Goal: Contribute content

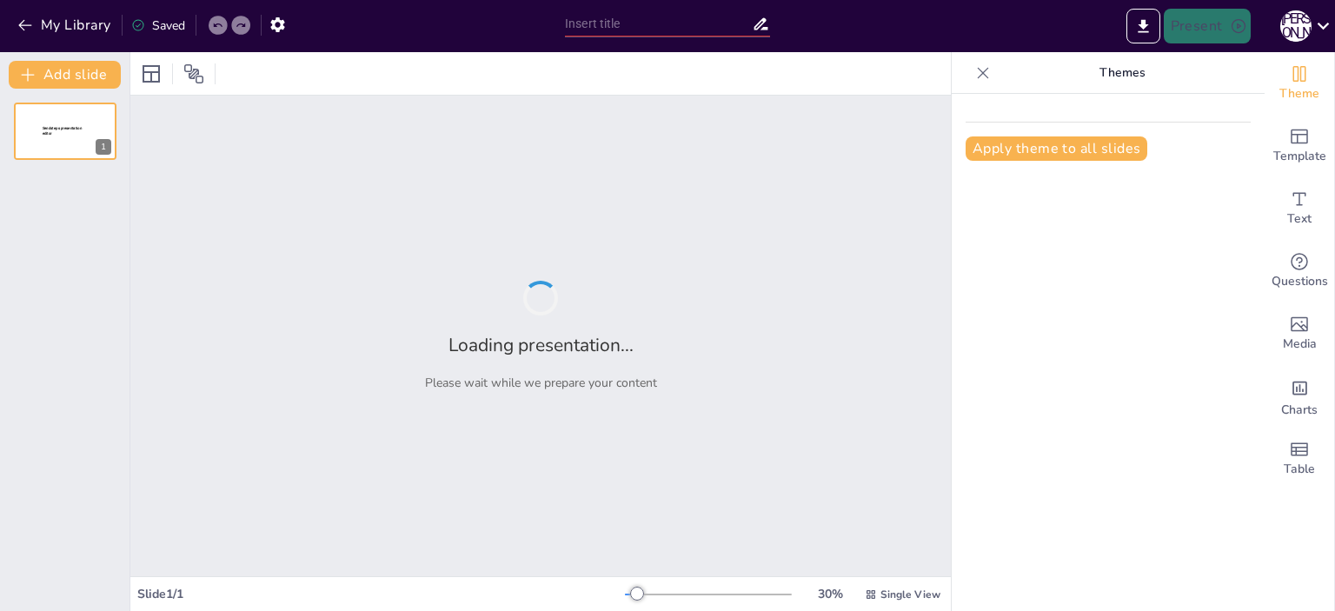
type input "Природа та фізика: Взаємозв'язок наук"
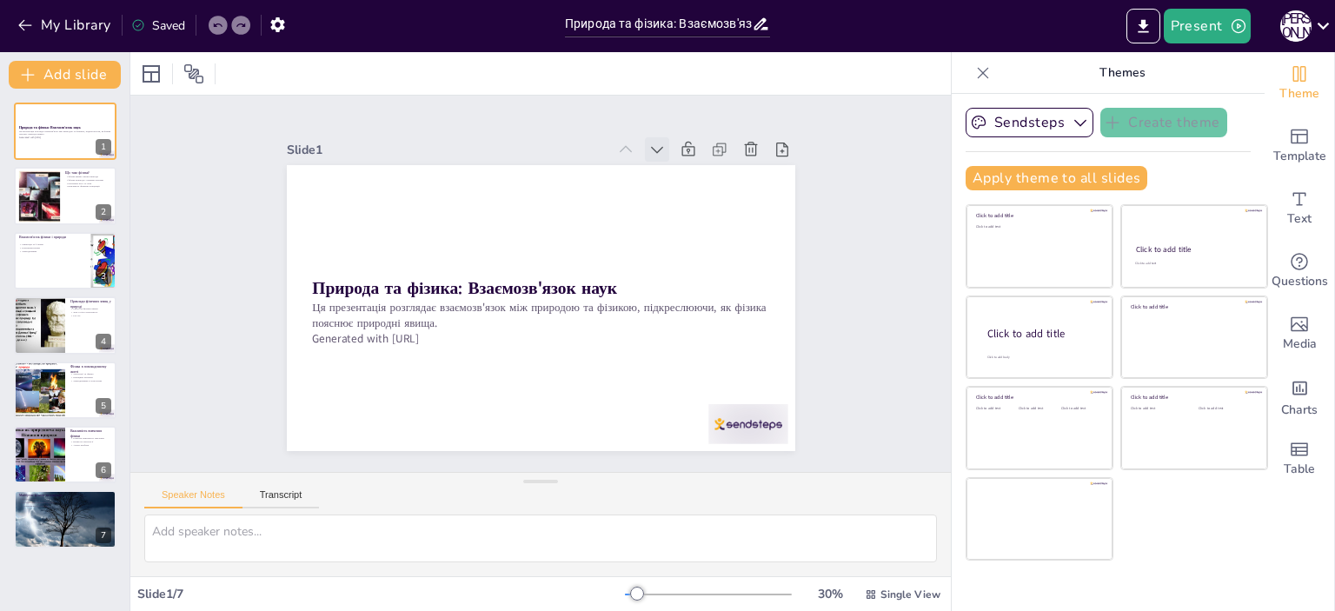
click at [661, 153] on icon at bounding box center [670, 162] width 19 height 19
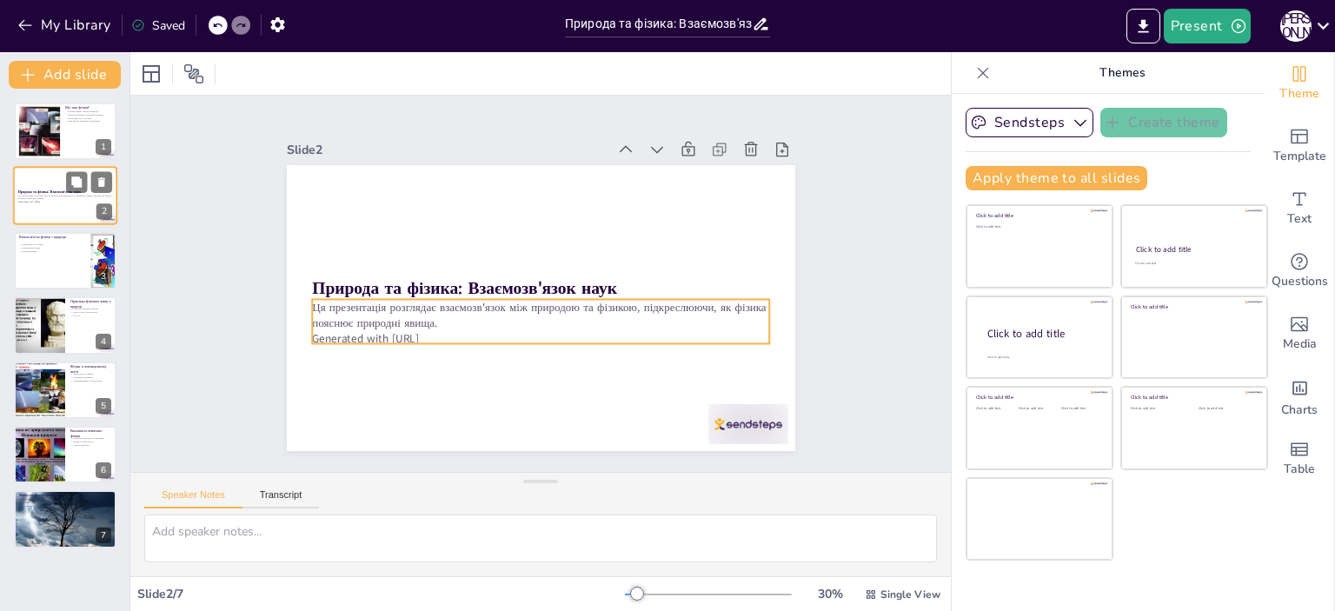
click at [52, 199] on p "Ця презентація розглядає взаємозв'язок між природою та фізикою, підкреслюючи, я…" at bounding box center [65, 197] width 94 height 6
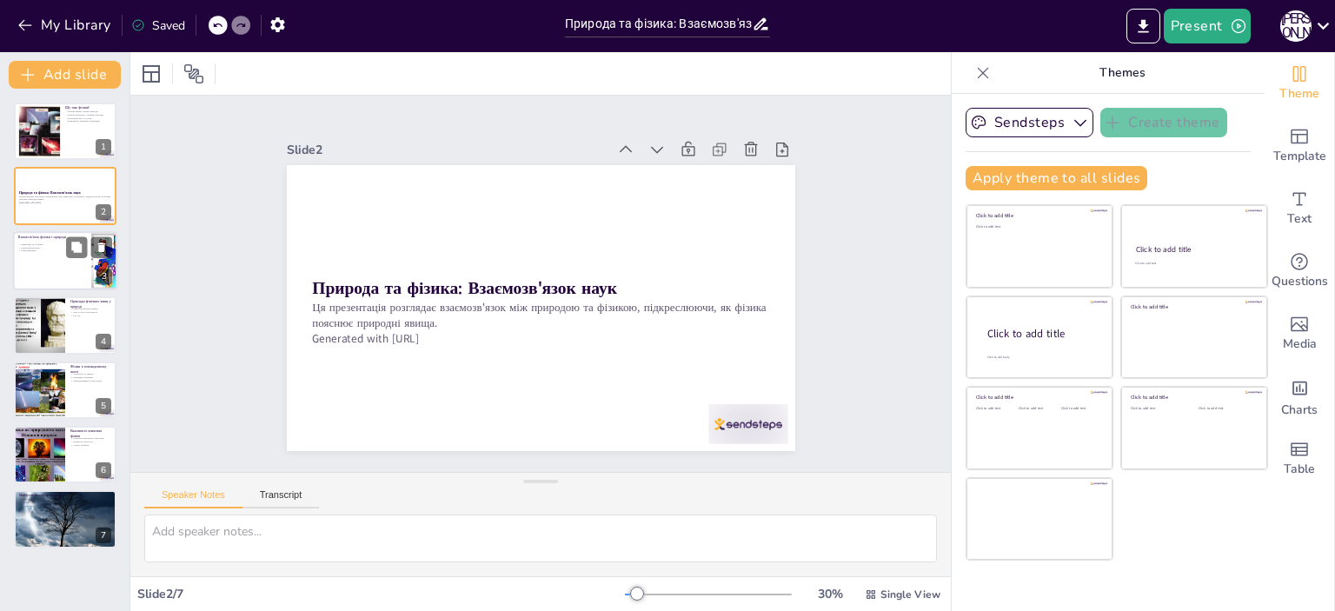
click at [48, 243] on p "Гравітація та її вплив" at bounding box center [52, 244] width 68 height 3
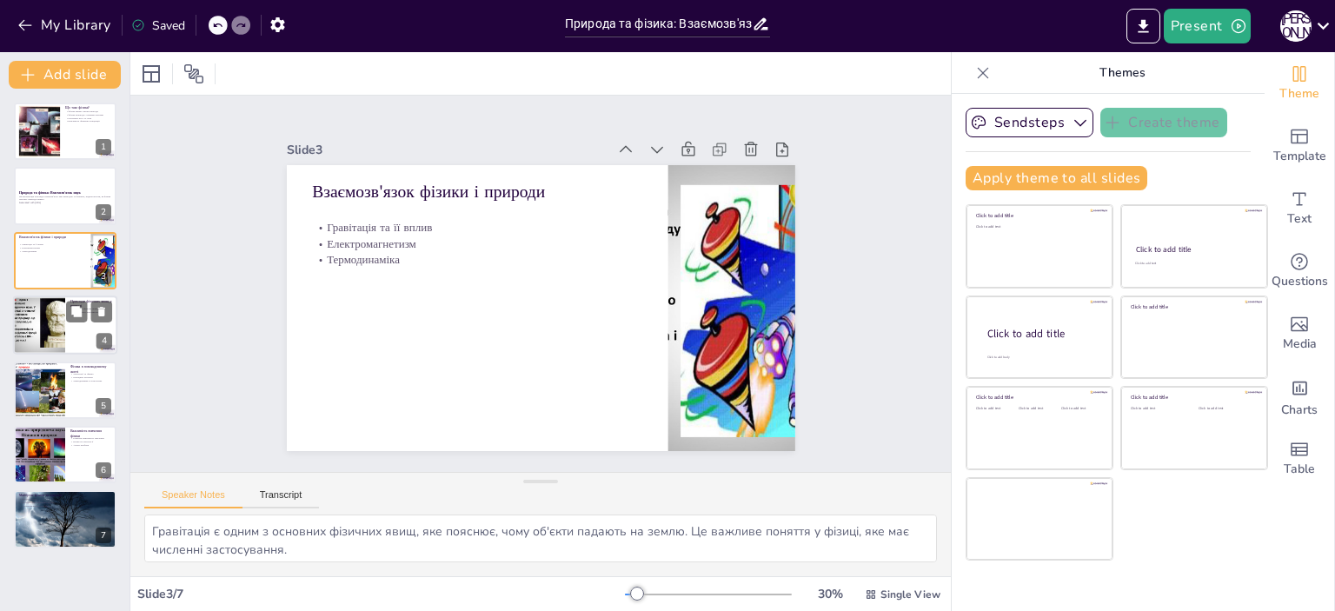
click at [56, 303] on div at bounding box center [39, 325] width 78 height 59
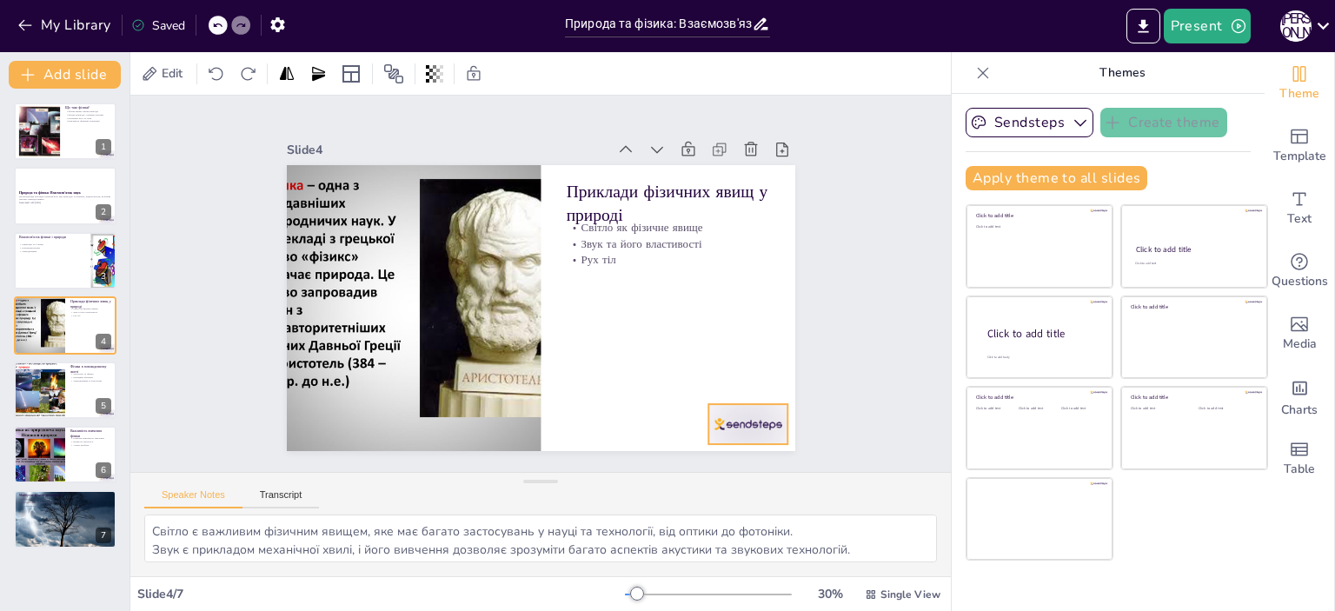
click at [738, 416] on div at bounding box center [747, 424] width 79 height 40
click at [825, 409] on div "Slide 1 Що таке фізика? Фізика вивчає закони природи [PERSON_NAME] взаємодіє з …" at bounding box center [540, 284] width 637 height 396
click at [865, 595] on icon at bounding box center [871, 594] width 12 height 12
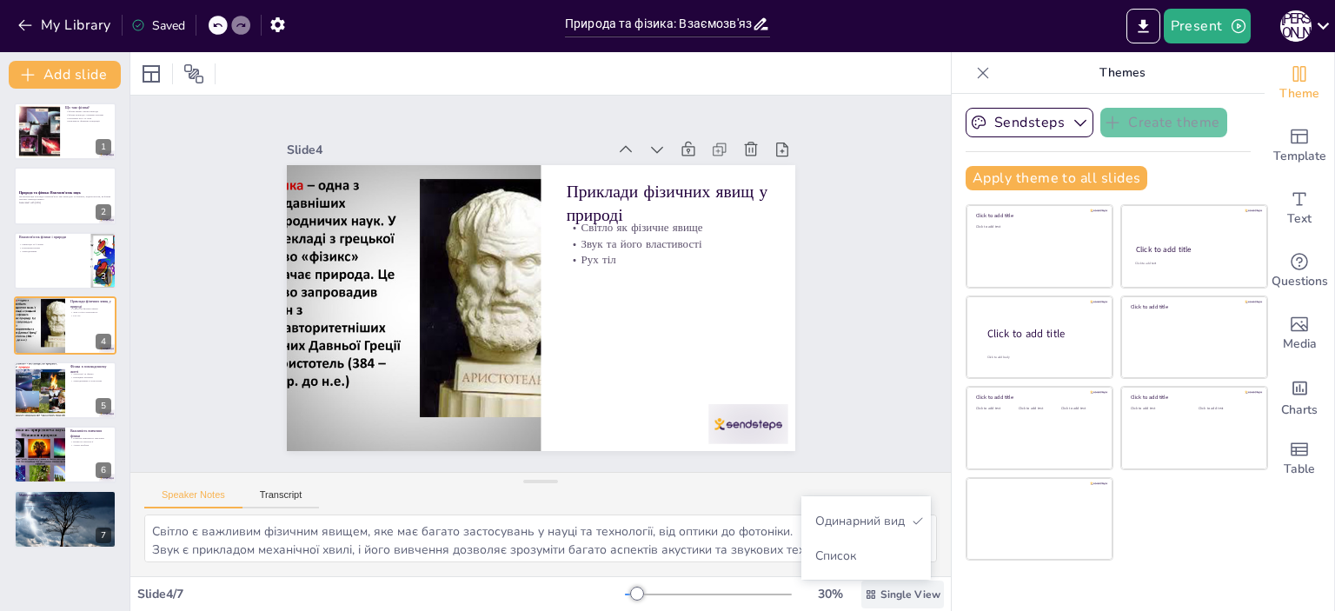
click at [865, 595] on icon at bounding box center [871, 594] width 12 height 12
click at [648, 144] on icon at bounding box center [656, 149] width 17 height 17
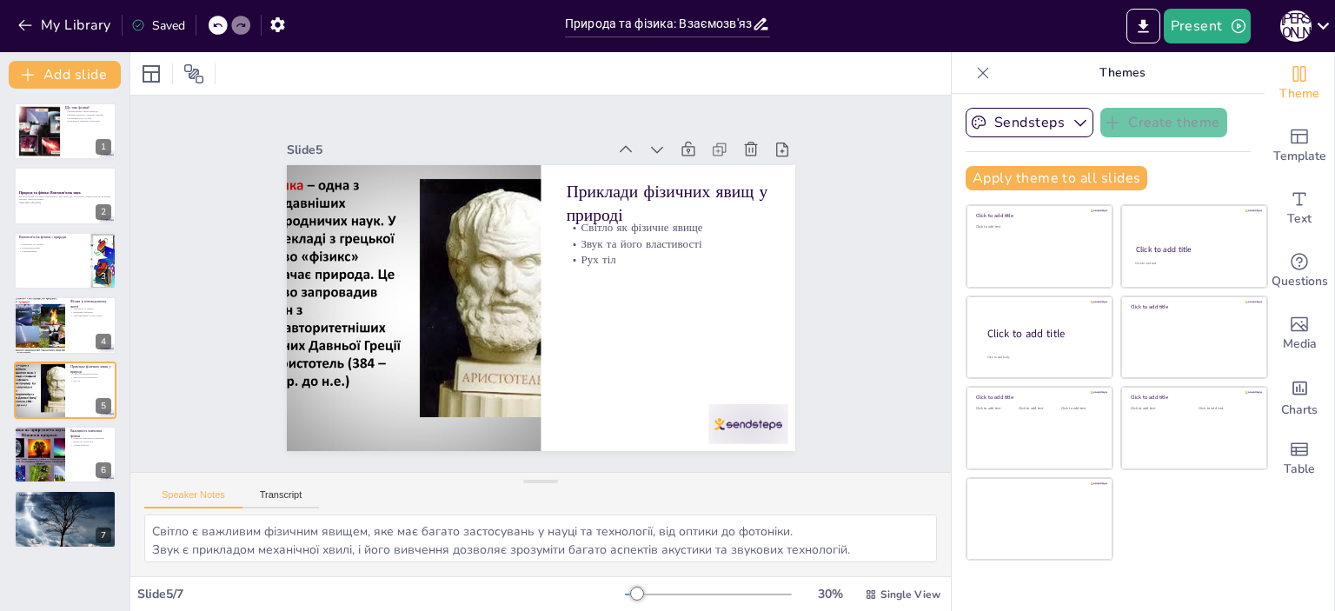
click at [648, 144] on icon at bounding box center [656, 149] width 17 height 17
click at [661, 153] on icon at bounding box center [670, 162] width 19 height 19
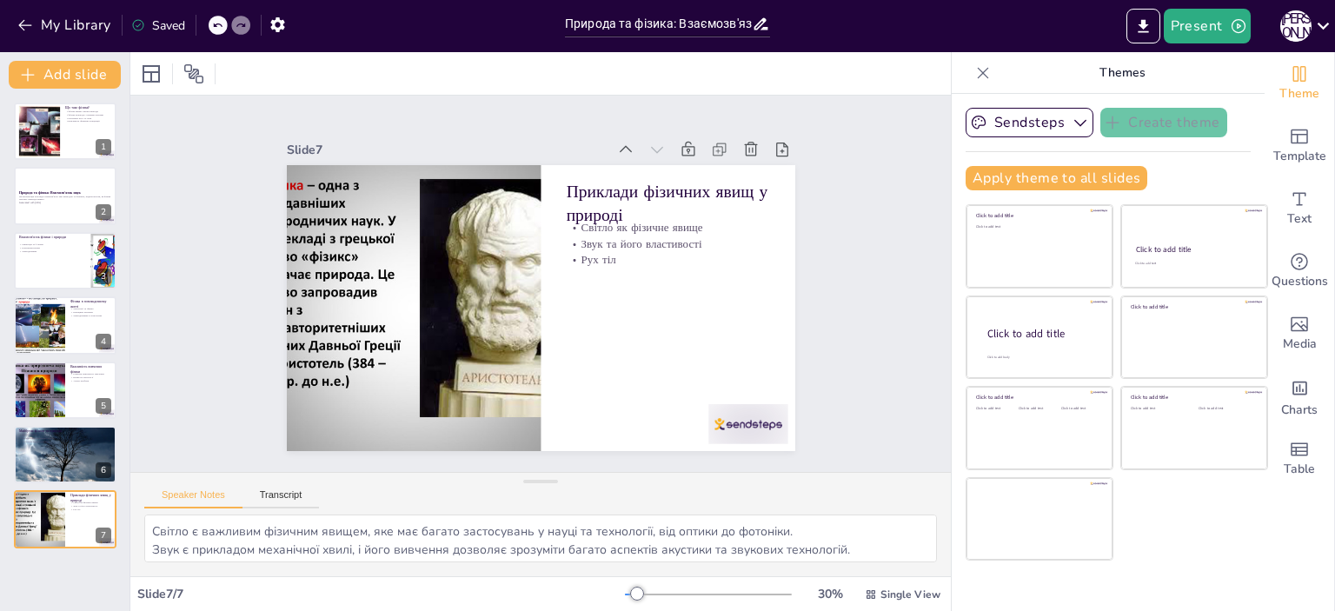
click at [661, 153] on icon at bounding box center [670, 162] width 19 height 19
click at [40, 346] on div at bounding box center [39, 325] width 78 height 59
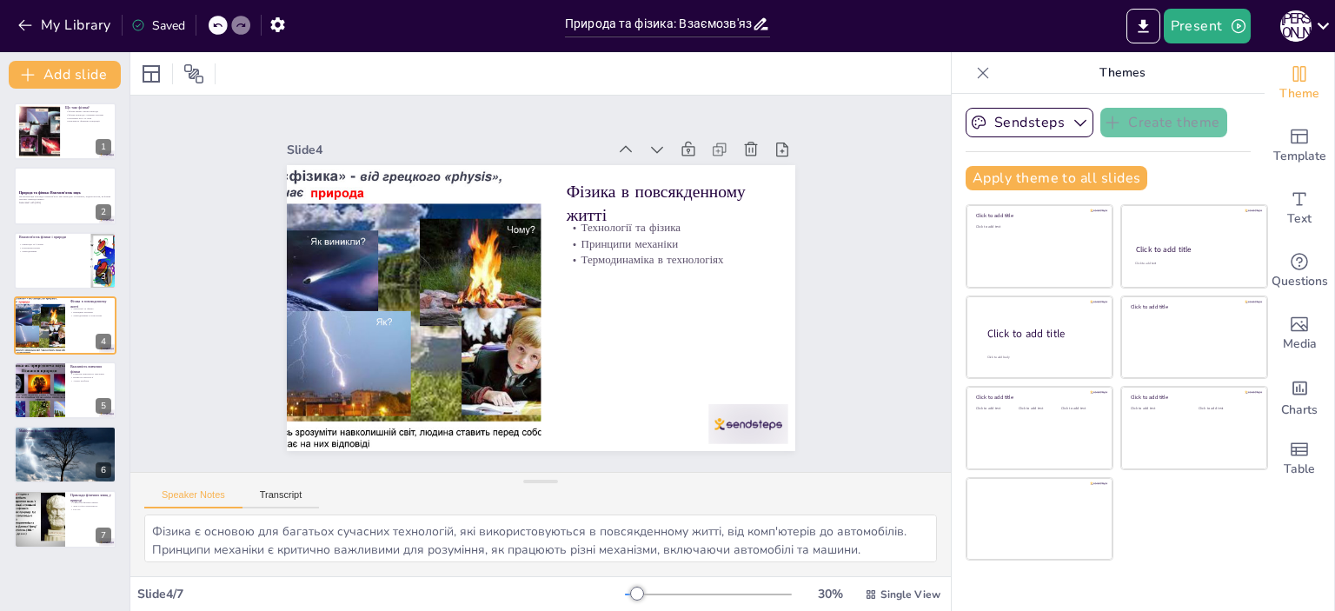
click at [46, 357] on div "Що таке фізика? Фізика вивчає закони природи [PERSON_NAME] взаємодіє з іншими н…" at bounding box center [65, 326] width 130 height 446
click at [38, 402] on div at bounding box center [39, 390] width 78 height 59
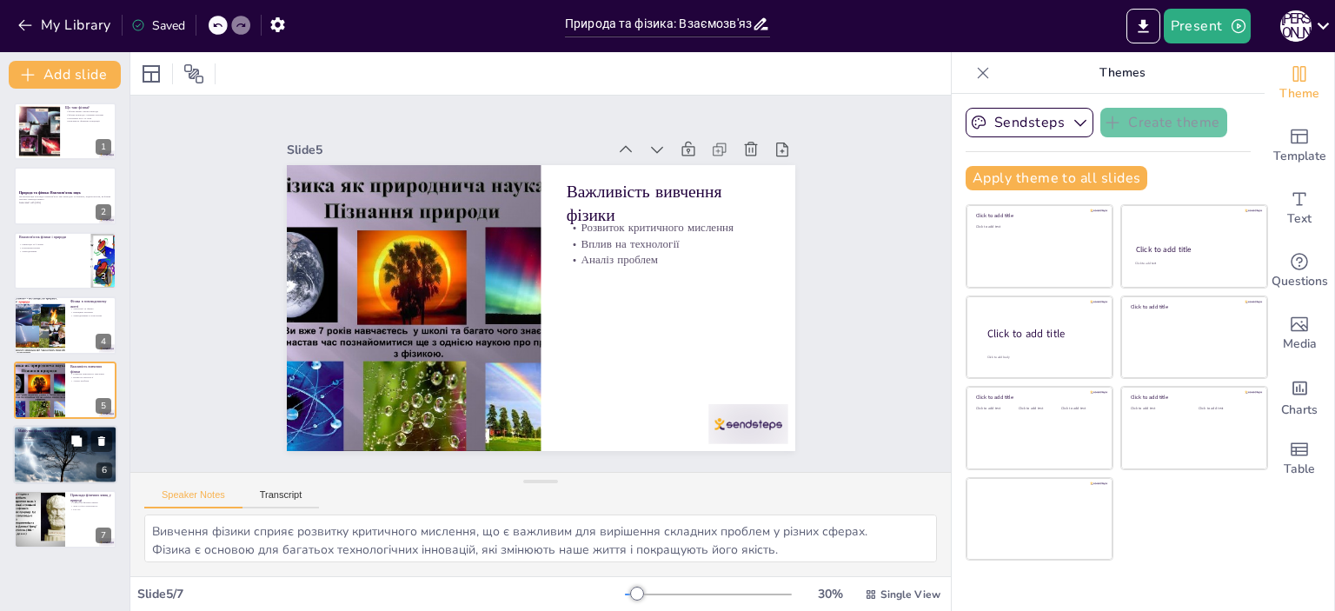
click at [29, 433] on p "Нові технології" at bounding box center [65, 434] width 94 height 3
type textarea "Нові технології в фізиці відкривають можливості для нових досліджень і відкритт…"
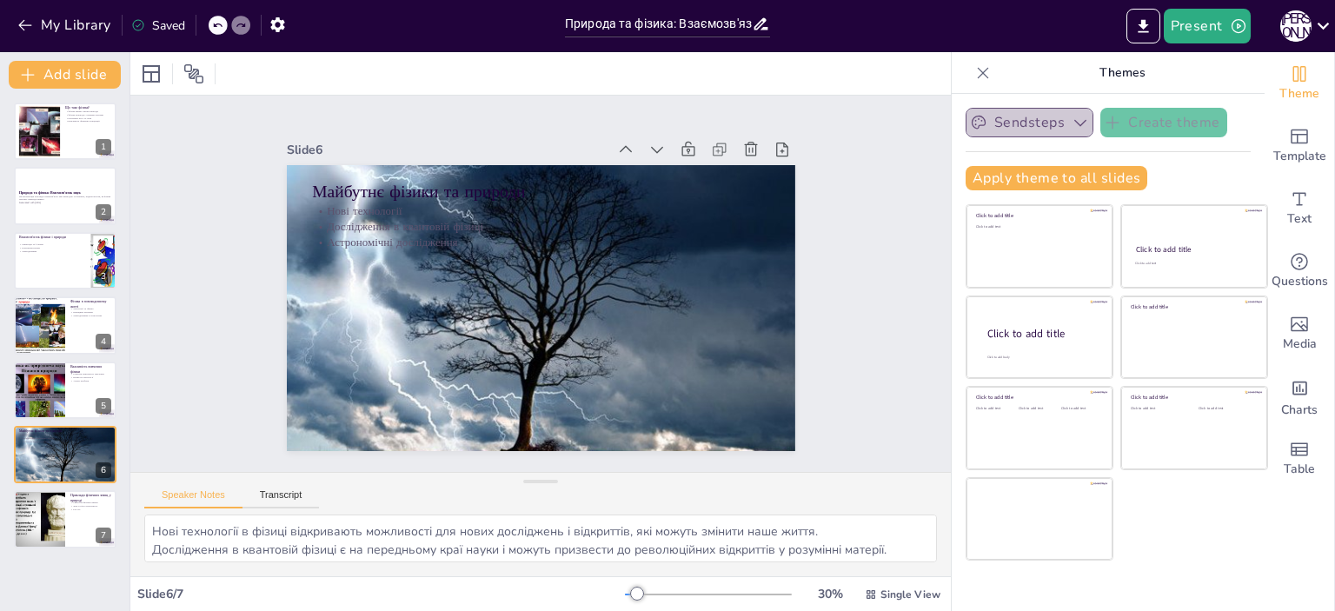
click at [1019, 121] on button "Sendsteps" at bounding box center [1030, 123] width 128 height 30
click at [1027, 184] on span "Sendsteps" at bounding box center [1043, 182] width 78 height 17
click at [156, 71] on icon at bounding box center [151, 73] width 17 height 17
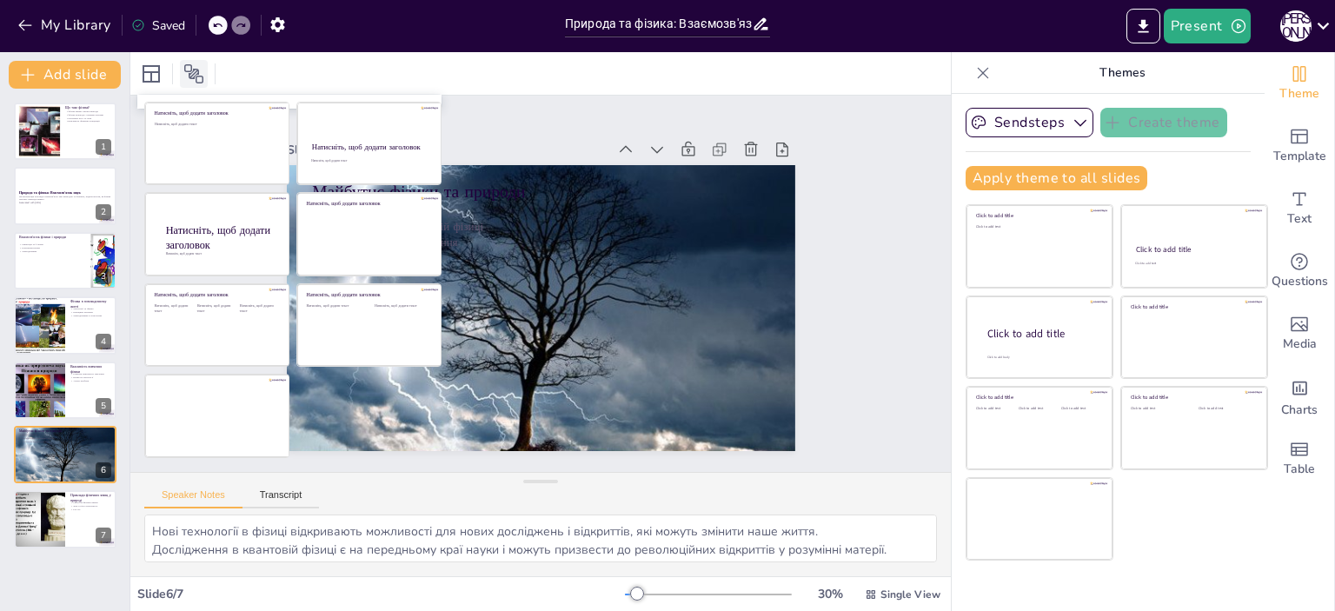
click at [197, 76] on icon at bounding box center [193, 73] width 19 height 19
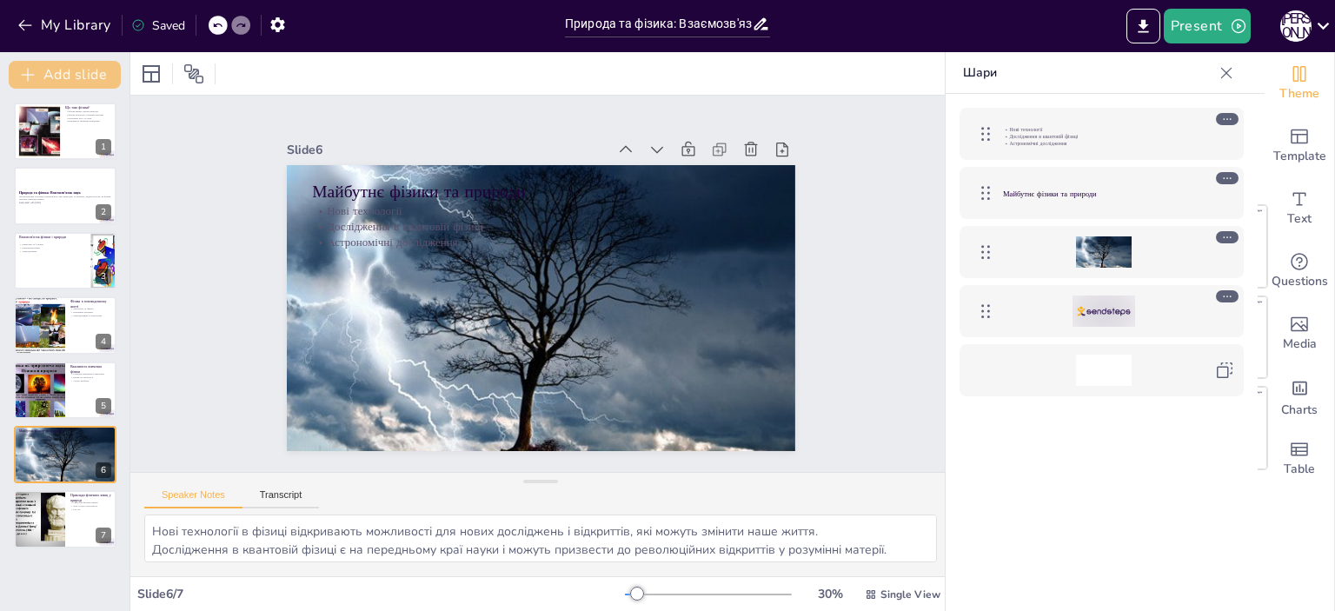
click at [65, 70] on button "Add slide" at bounding box center [65, 75] width 112 height 28
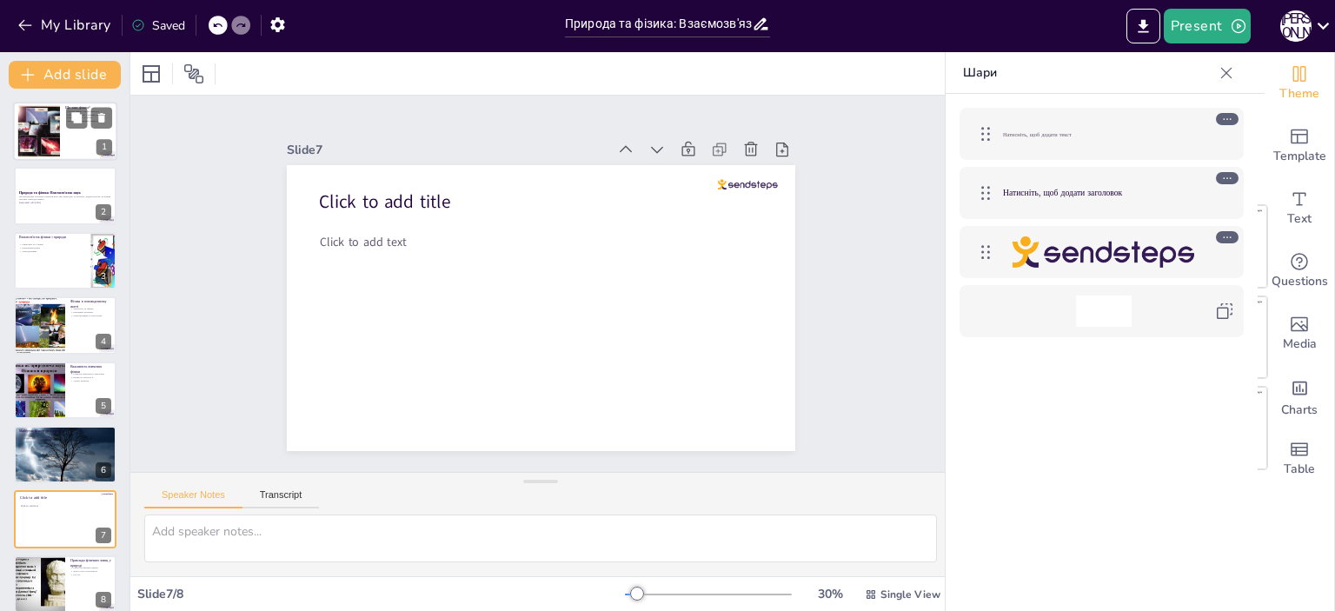
click at [63, 130] on div at bounding box center [65, 131] width 104 height 59
type textarea "Фізика є основою для розуміння різних природних явищ, тому знання законів фізик…"
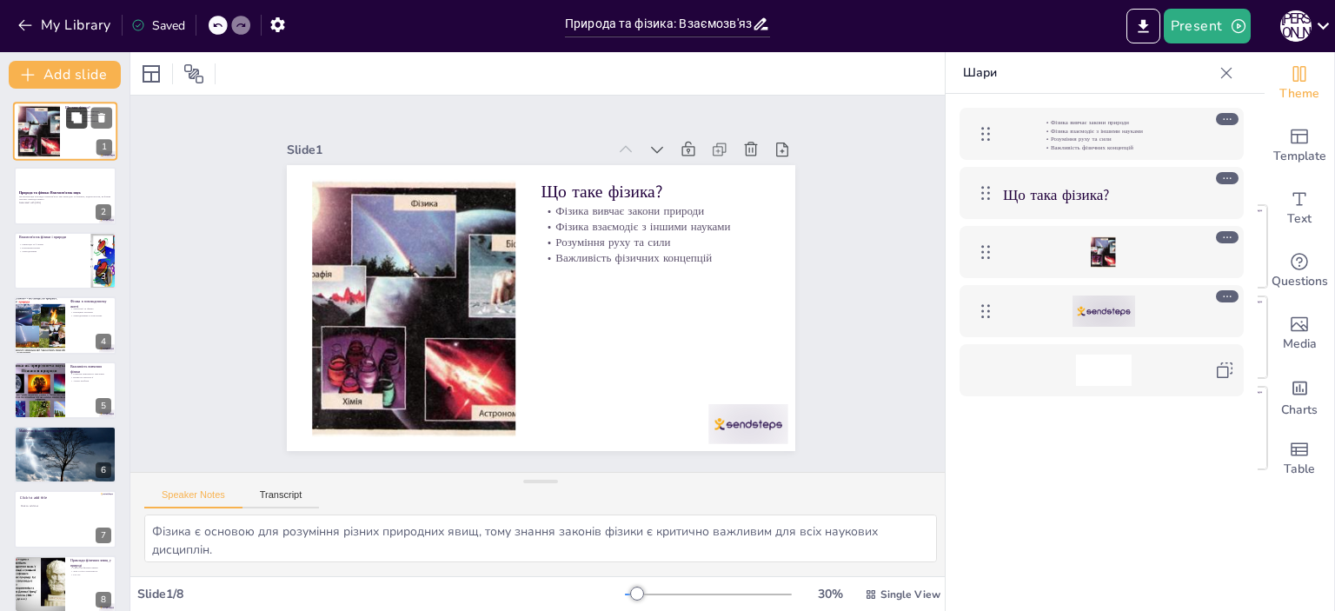
click at [78, 123] on icon at bounding box center [76, 118] width 12 height 12
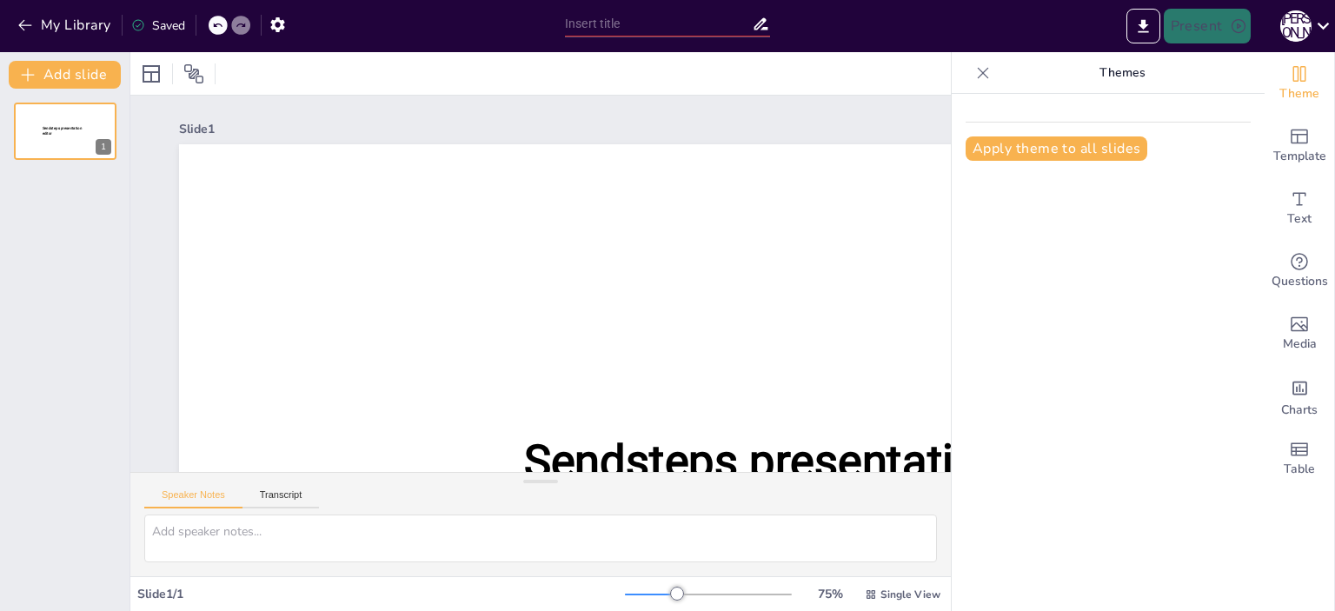
type input "Природа та фізика: Взаємозв'язок наук"
